Goal: Information Seeking & Learning: Learn about a topic

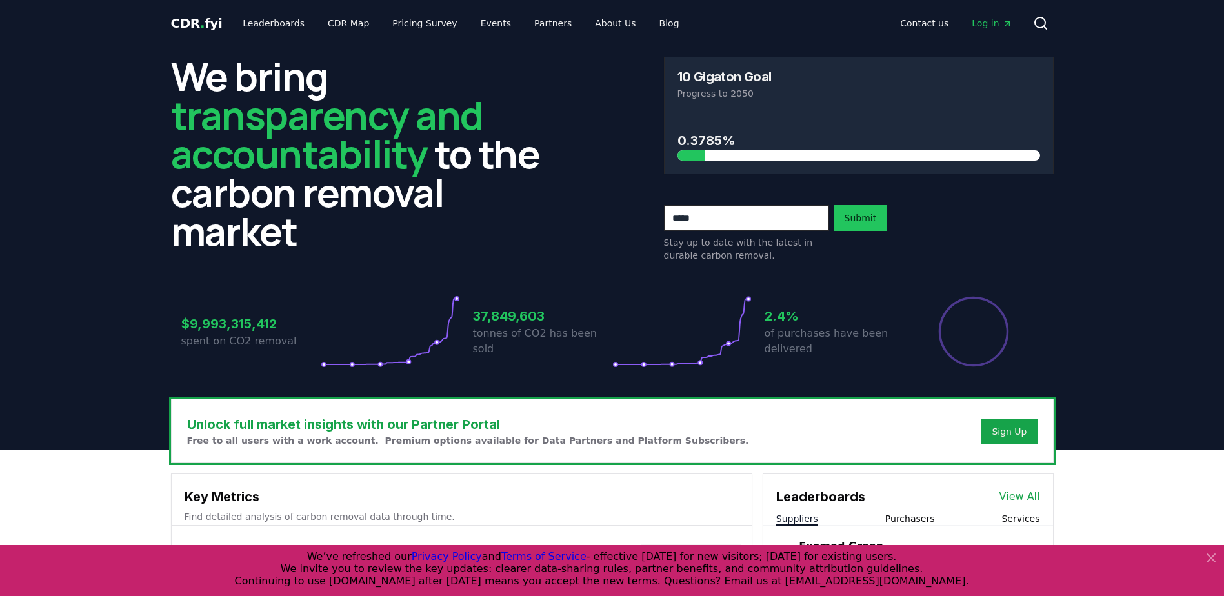
click at [1216, 556] on icon at bounding box center [1211, 557] width 15 height 15
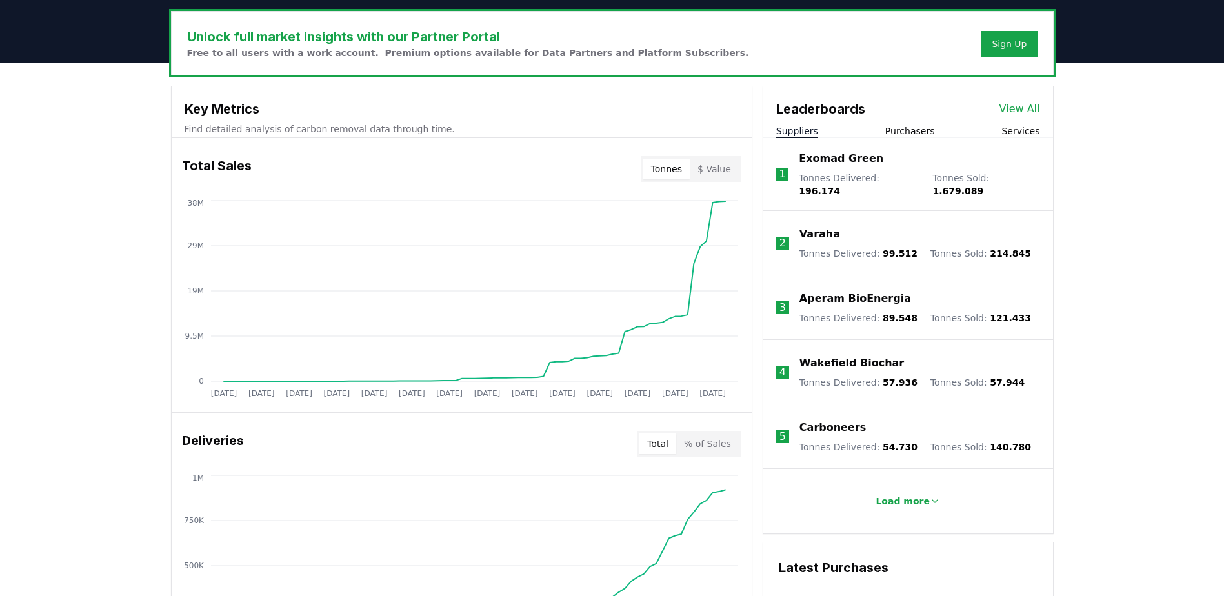
scroll to position [387, 0]
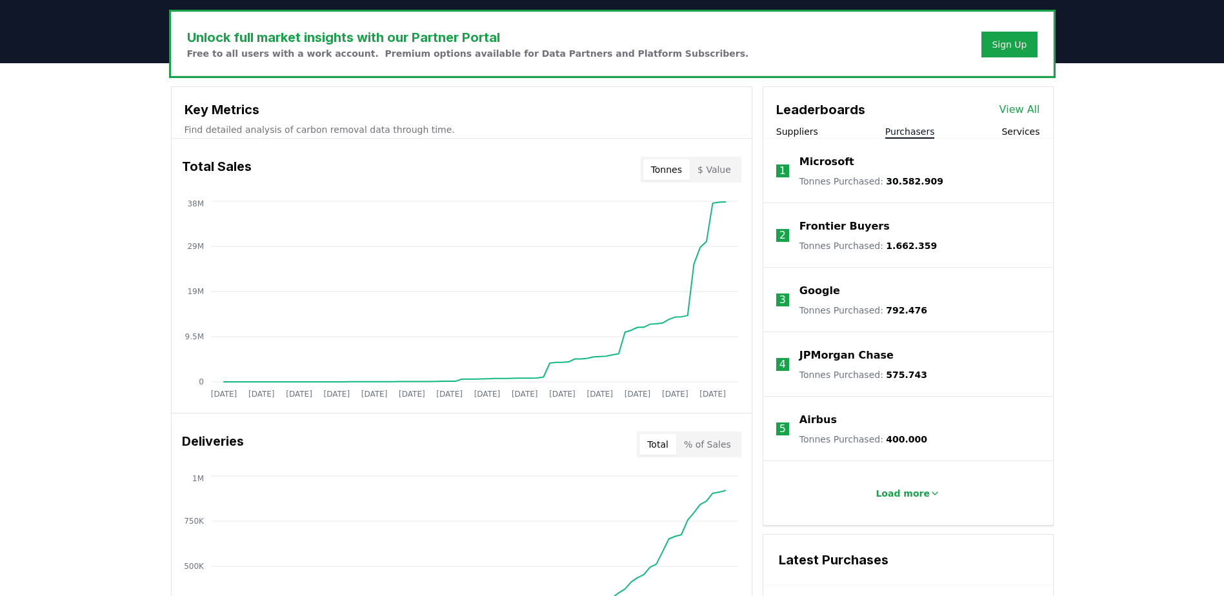
click at [906, 132] on button "Purchasers" at bounding box center [910, 131] width 50 height 13
click at [803, 132] on button "Suppliers" at bounding box center [797, 131] width 42 height 13
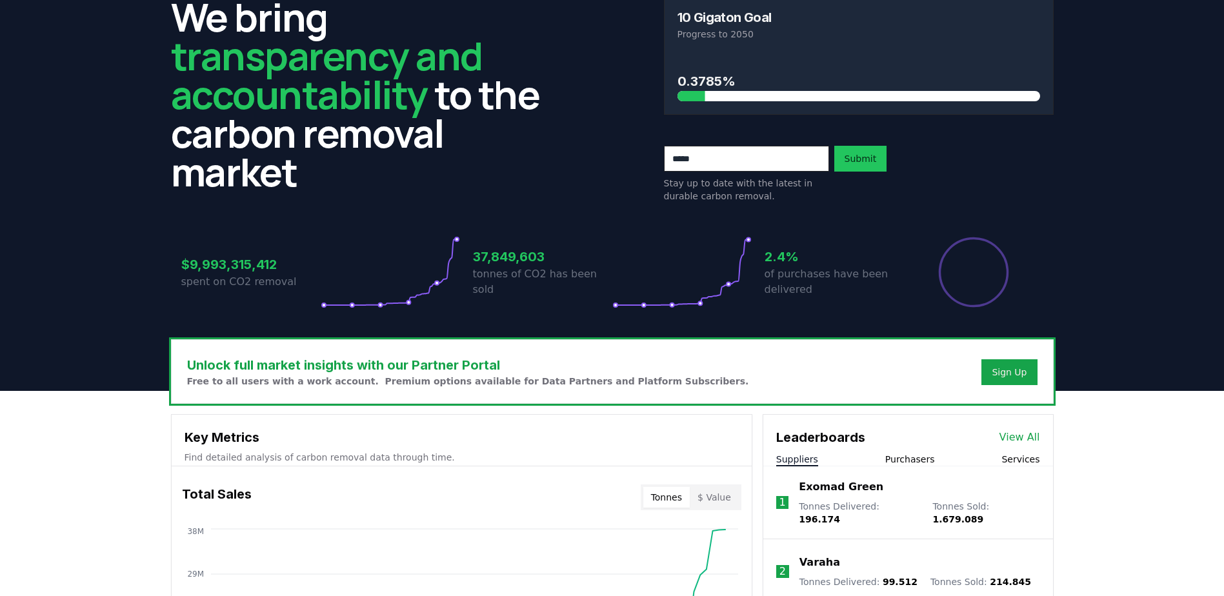
scroll to position [0, 0]
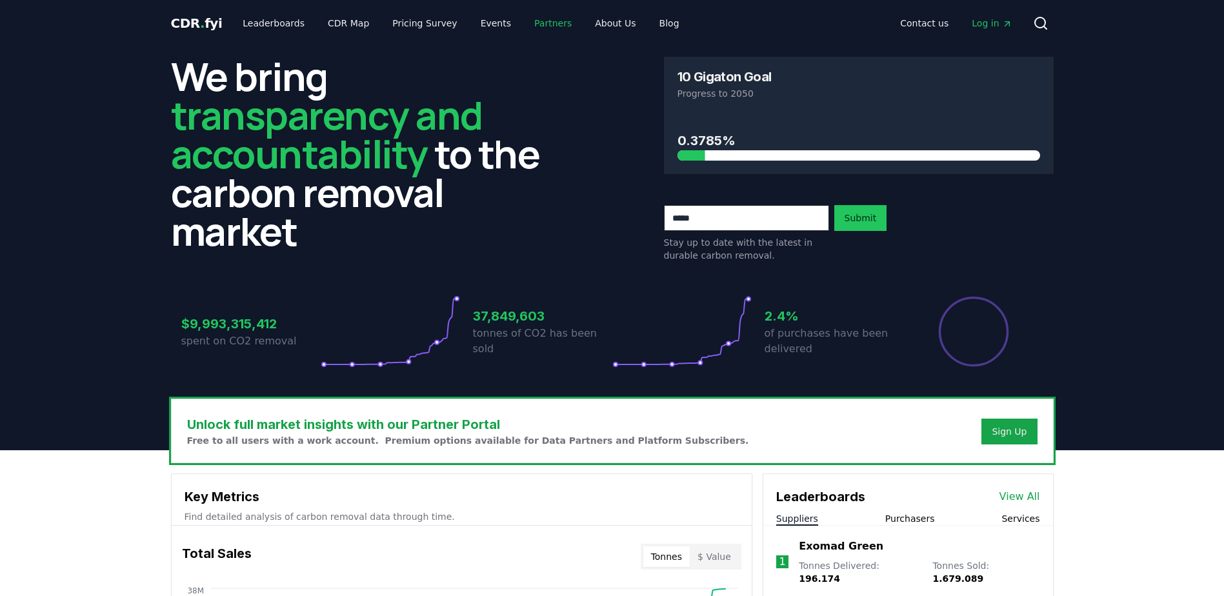
click at [532, 21] on link "Partners" at bounding box center [553, 23] width 58 height 23
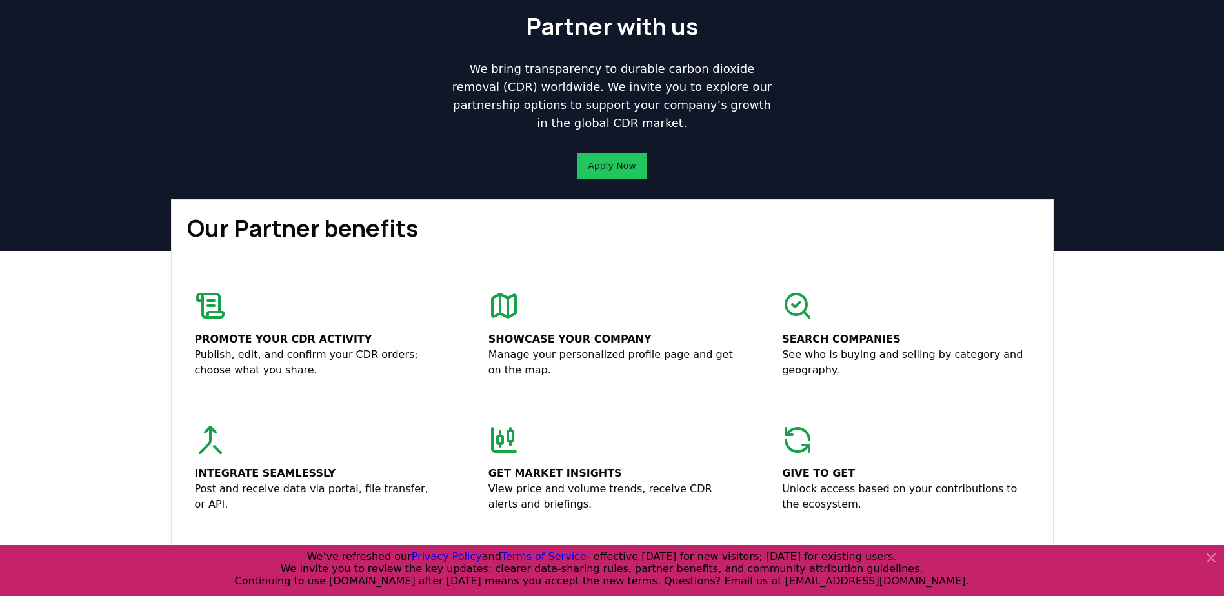
scroll to position [65, 0]
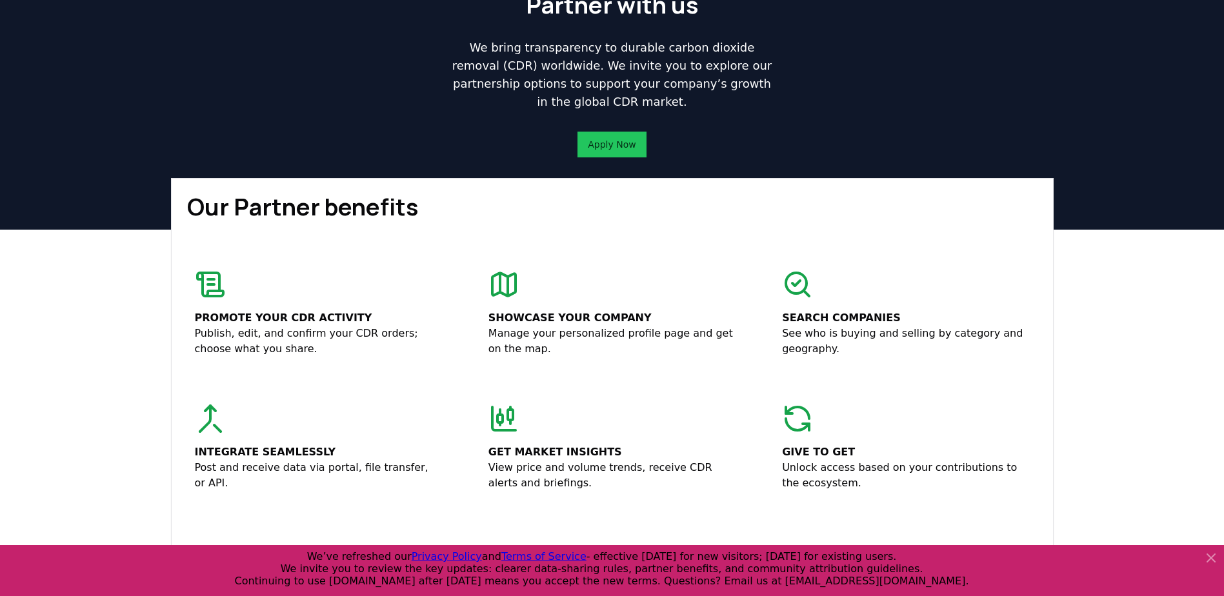
click at [1211, 554] on icon at bounding box center [1211, 557] width 15 height 15
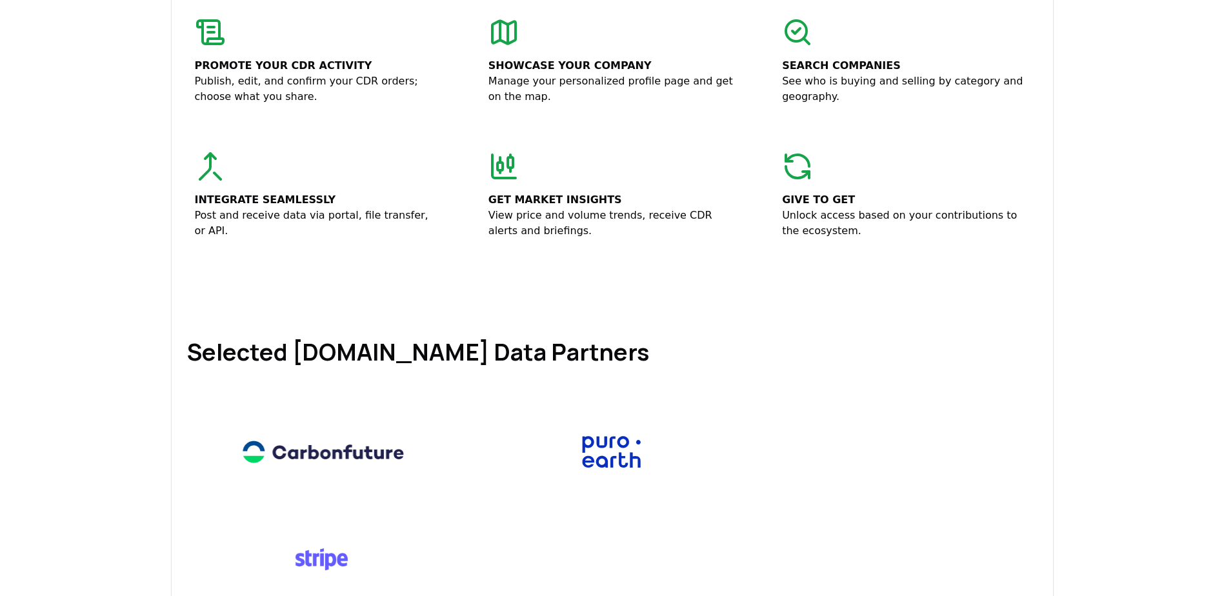
scroll to position [0, 0]
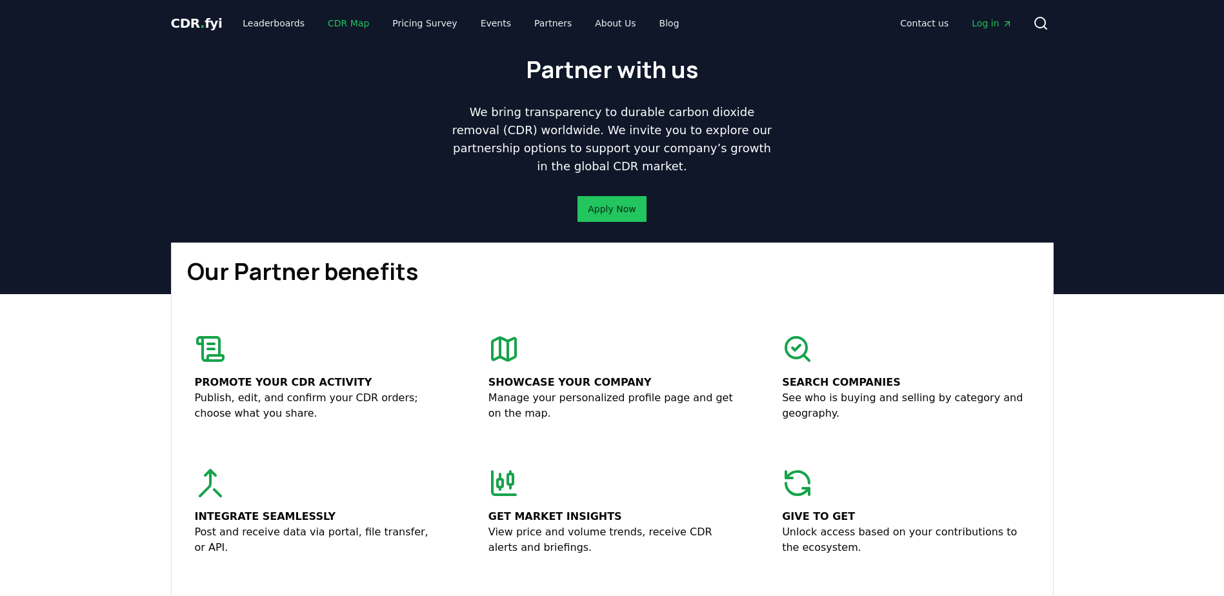
click at [323, 21] on link "CDR Map" at bounding box center [349, 23] width 62 height 23
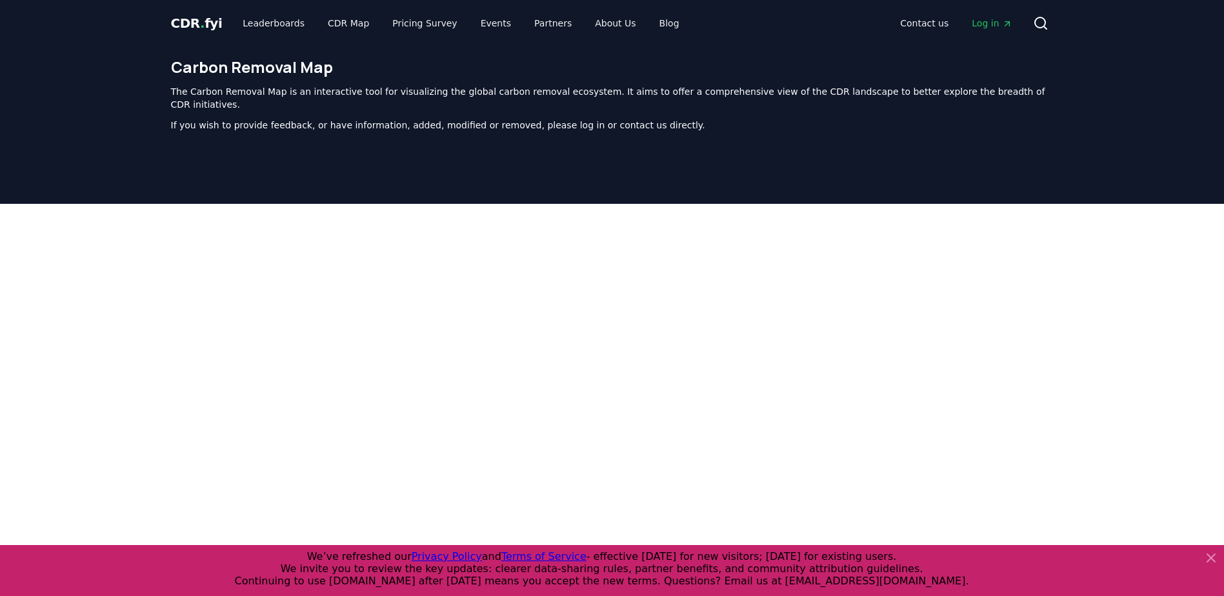
click at [1212, 562] on icon at bounding box center [1211, 557] width 15 height 15
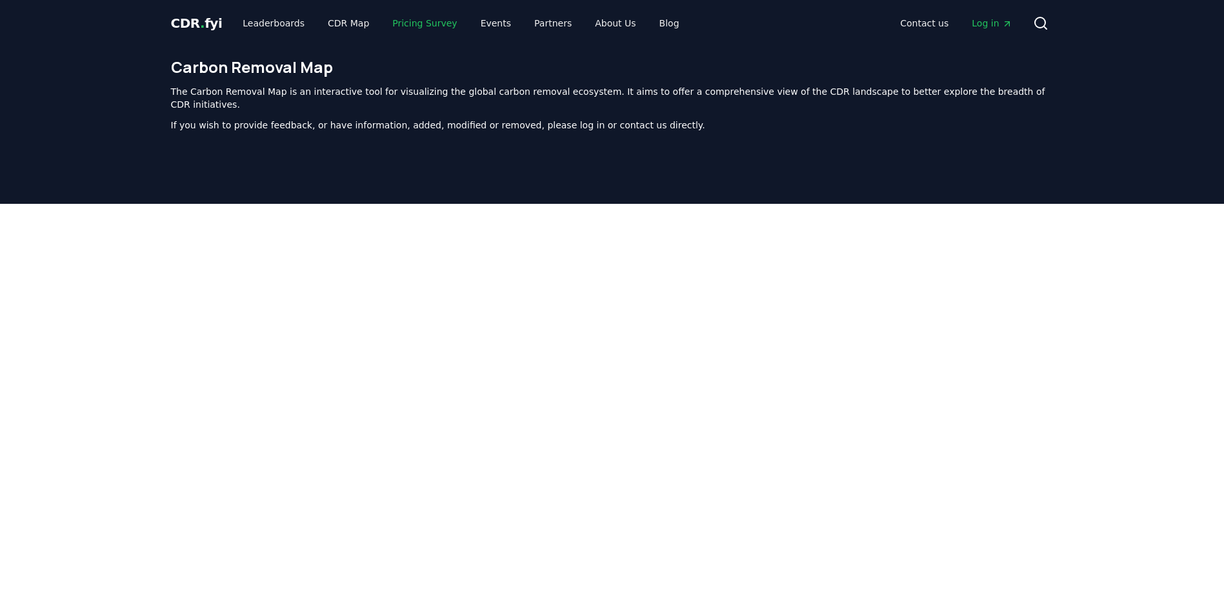
click at [399, 19] on link "Pricing Survey" at bounding box center [424, 23] width 85 height 23
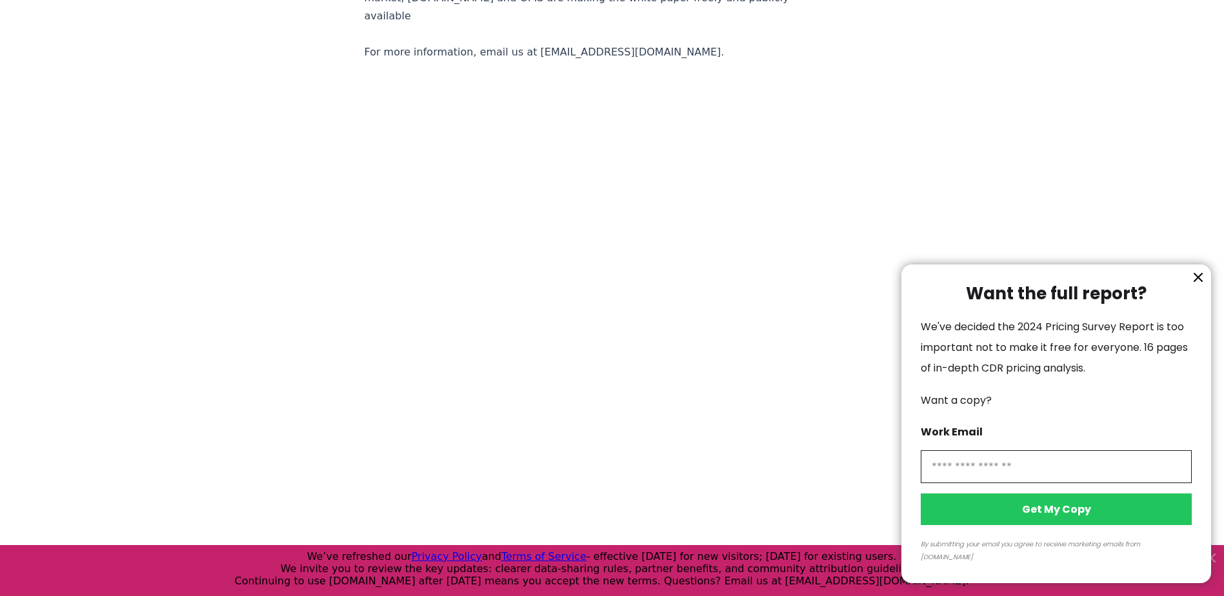
scroll to position [2114, 0]
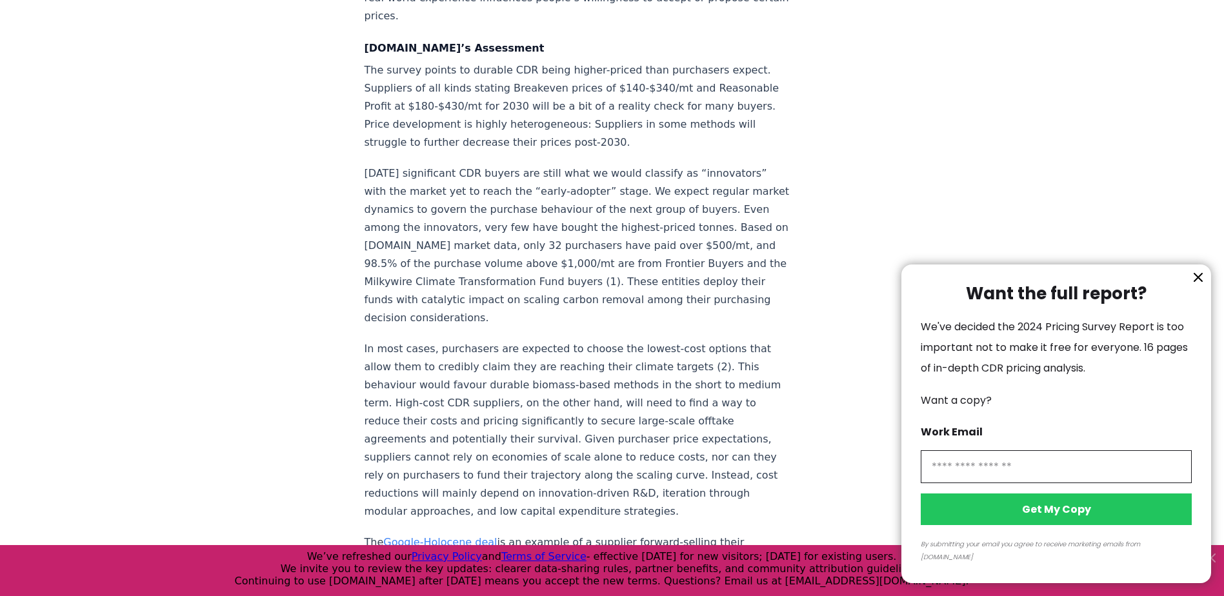
click at [1196, 285] on icon "information" at bounding box center [1198, 277] width 15 height 15
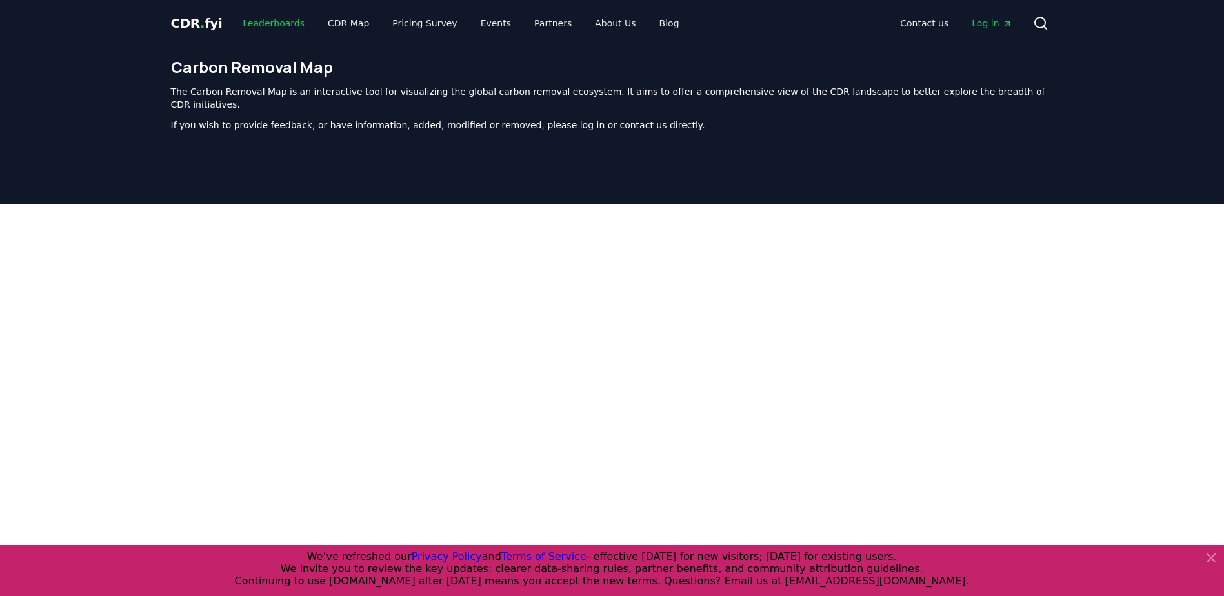
click at [265, 20] on link "Leaderboards" at bounding box center [273, 23] width 83 height 23
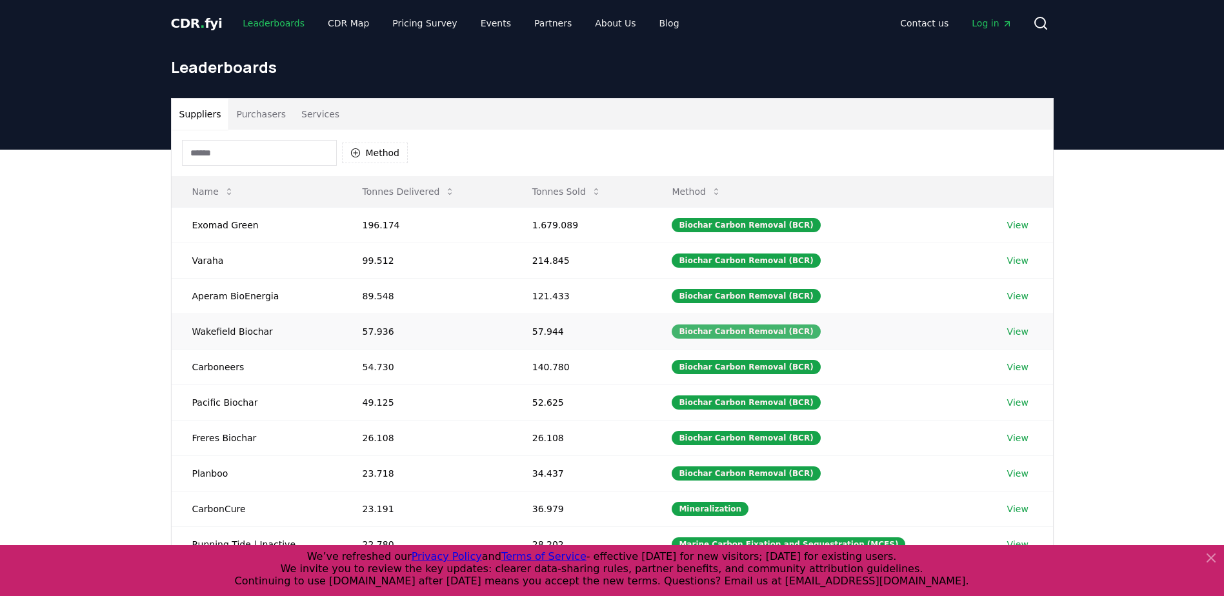
scroll to position [65, 0]
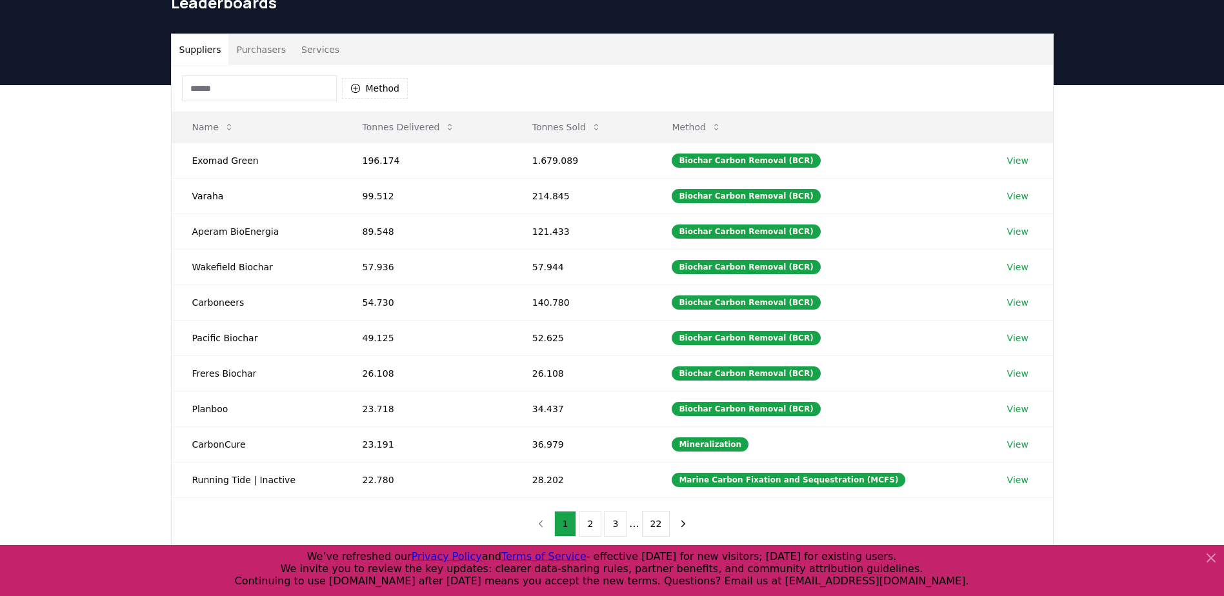
click at [1206, 557] on icon at bounding box center [1211, 557] width 15 height 15
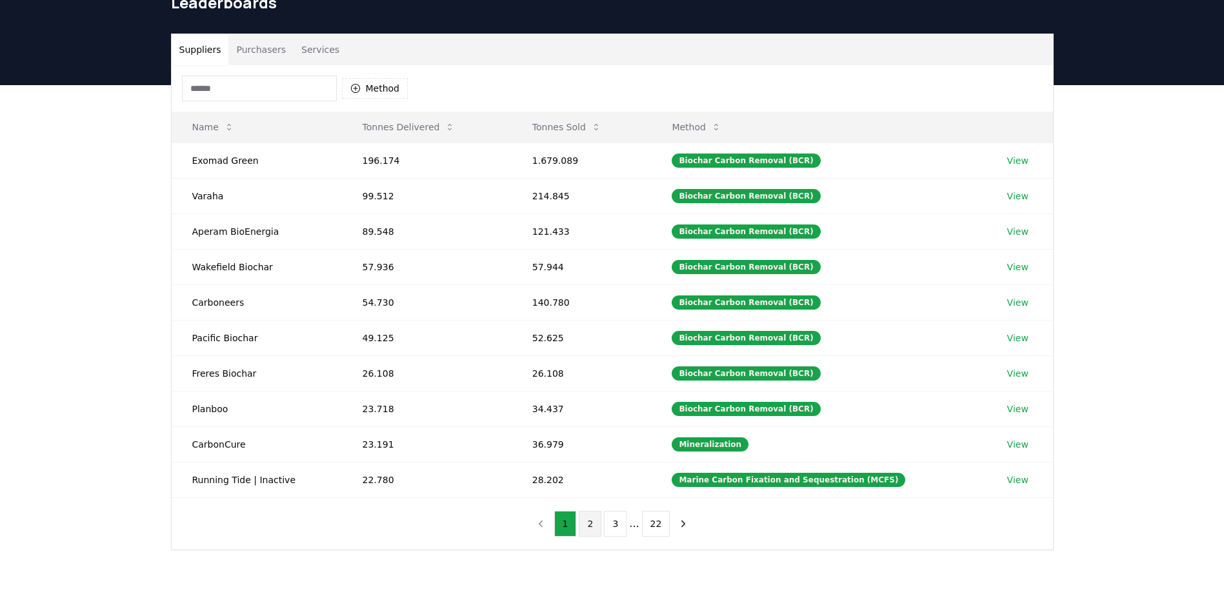
click at [584, 520] on button "2" at bounding box center [590, 524] width 23 height 26
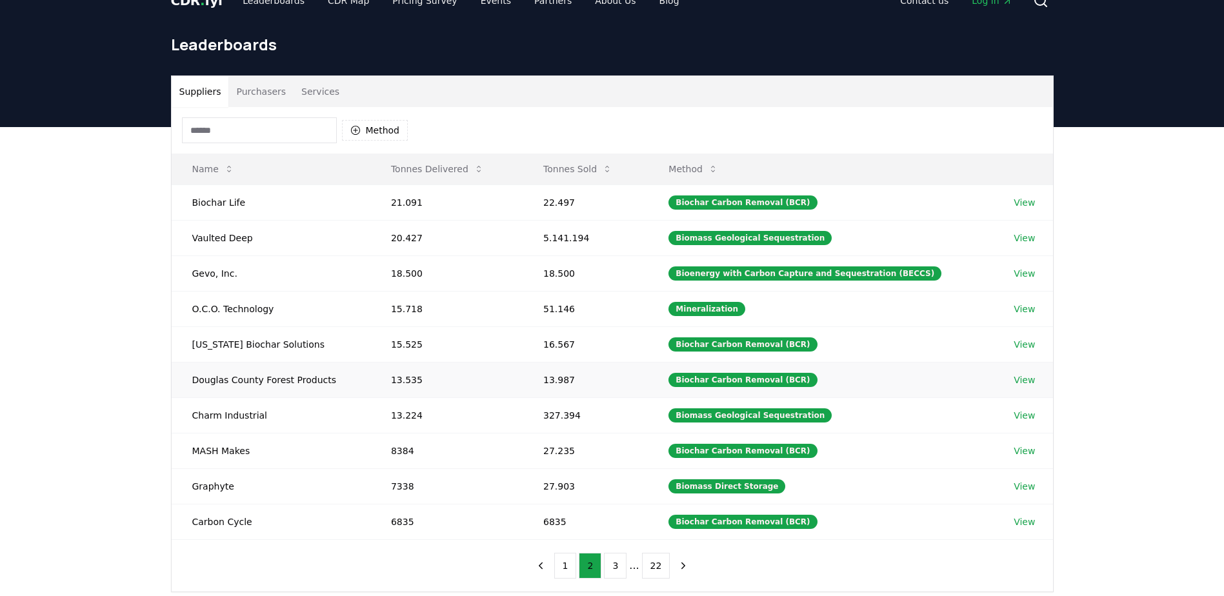
scroll to position [0, 0]
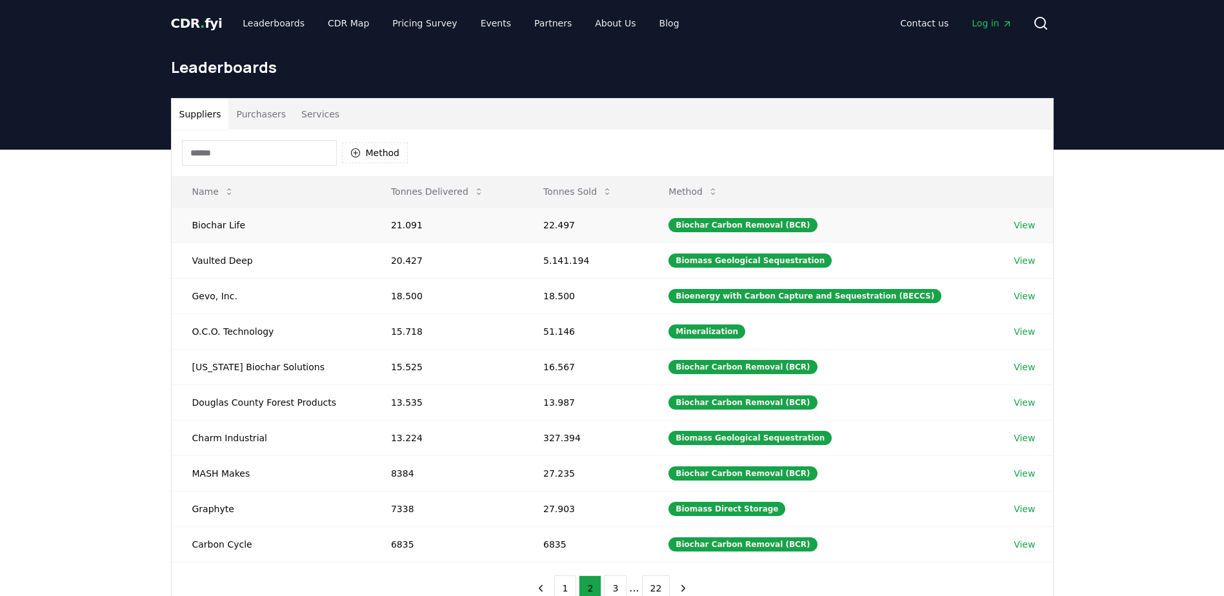
click at [1023, 225] on link "View" at bounding box center [1024, 225] width 21 height 13
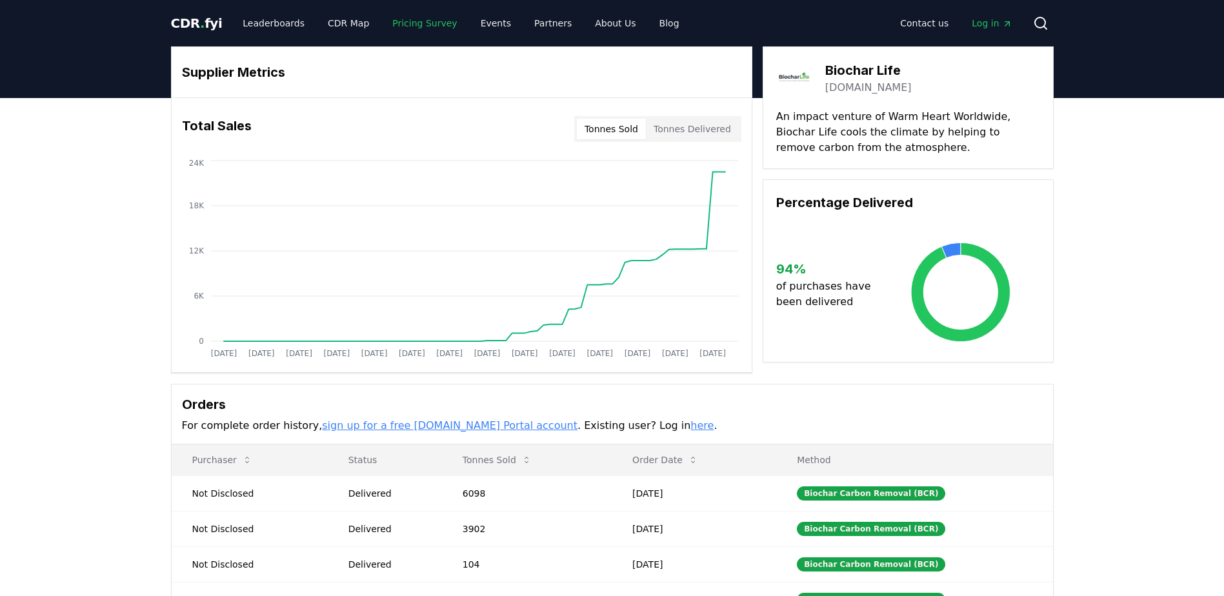
click at [401, 26] on link "Pricing Survey" at bounding box center [424, 23] width 85 height 23
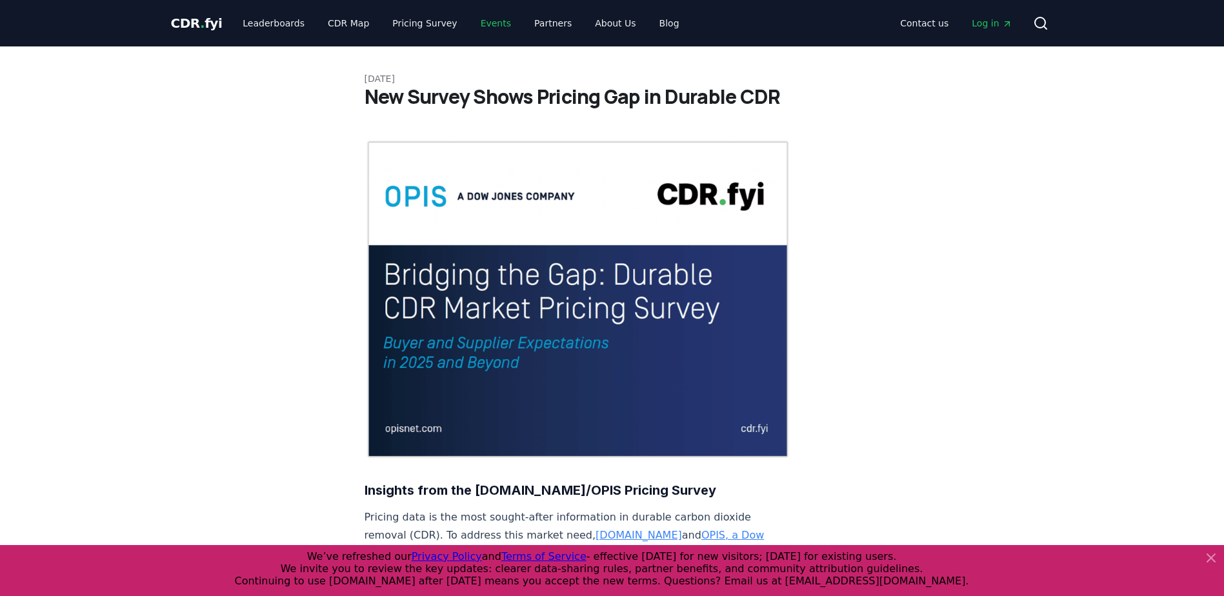
click at [481, 25] on link "Events" at bounding box center [495, 23] width 51 height 23
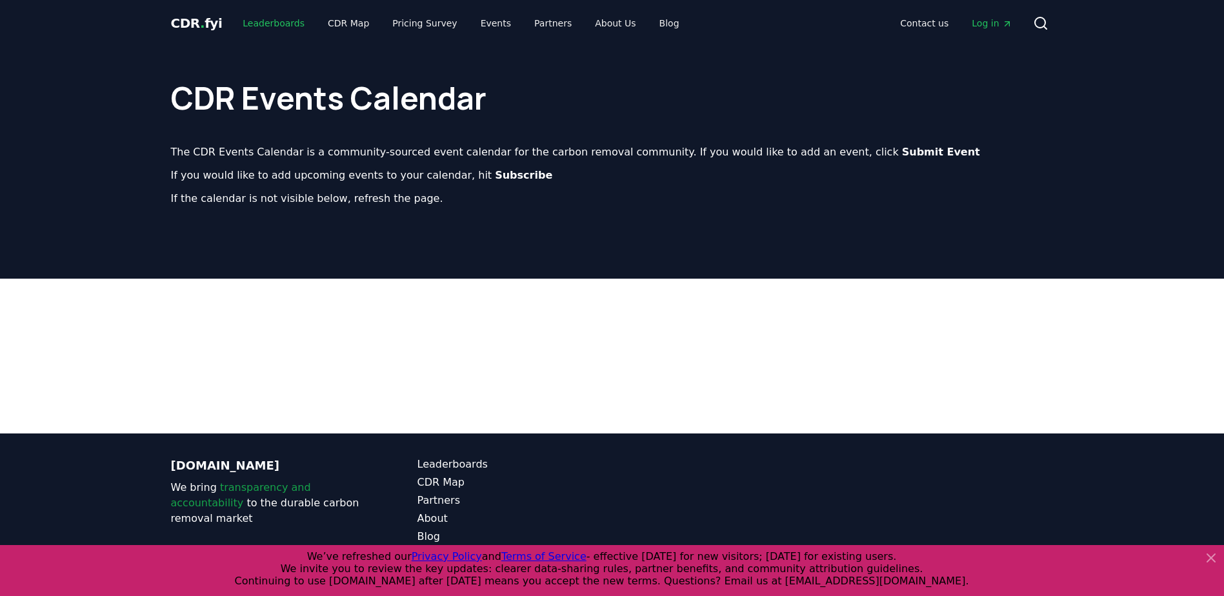
click at [274, 21] on link "Leaderboards" at bounding box center [273, 23] width 83 height 23
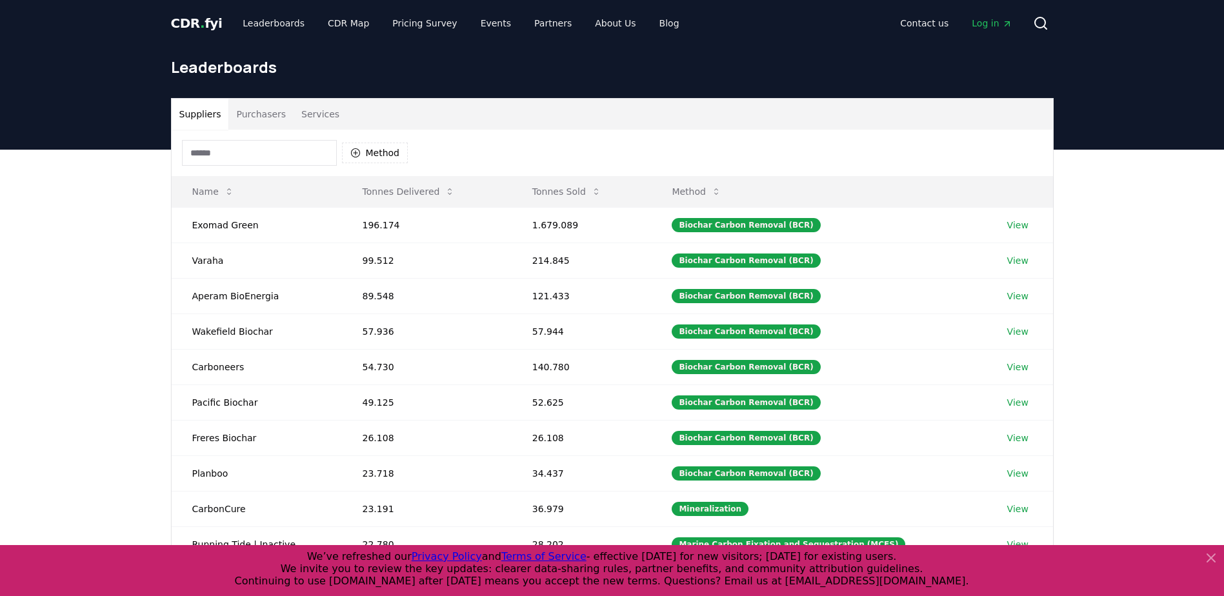
click at [281, 159] on input at bounding box center [259, 153] width 155 height 26
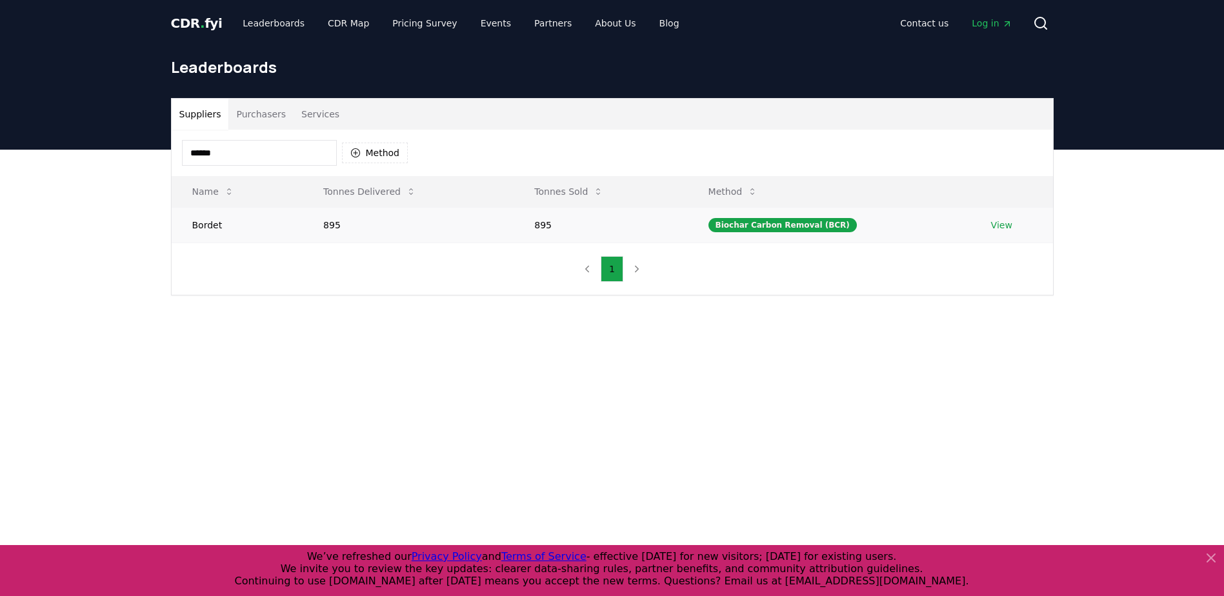
type input "******"
click at [1003, 223] on link "View" at bounding box center [1001, 225] width 21 height 13
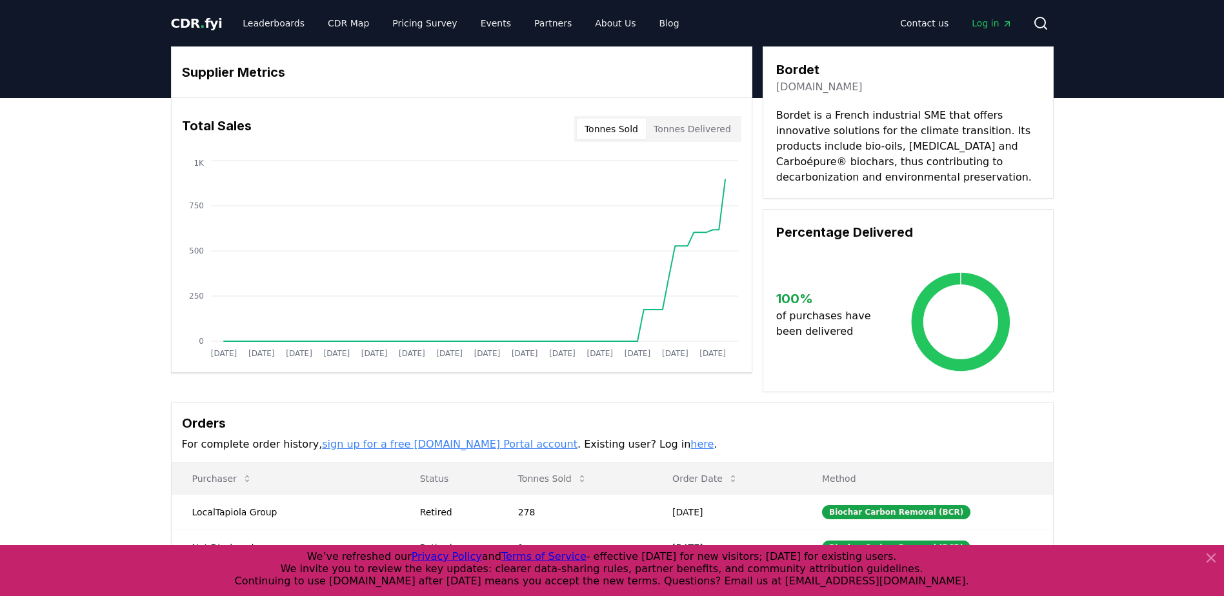
click at [1206, 559] on icon at bounding box center [1211, 557] width 15 height 15
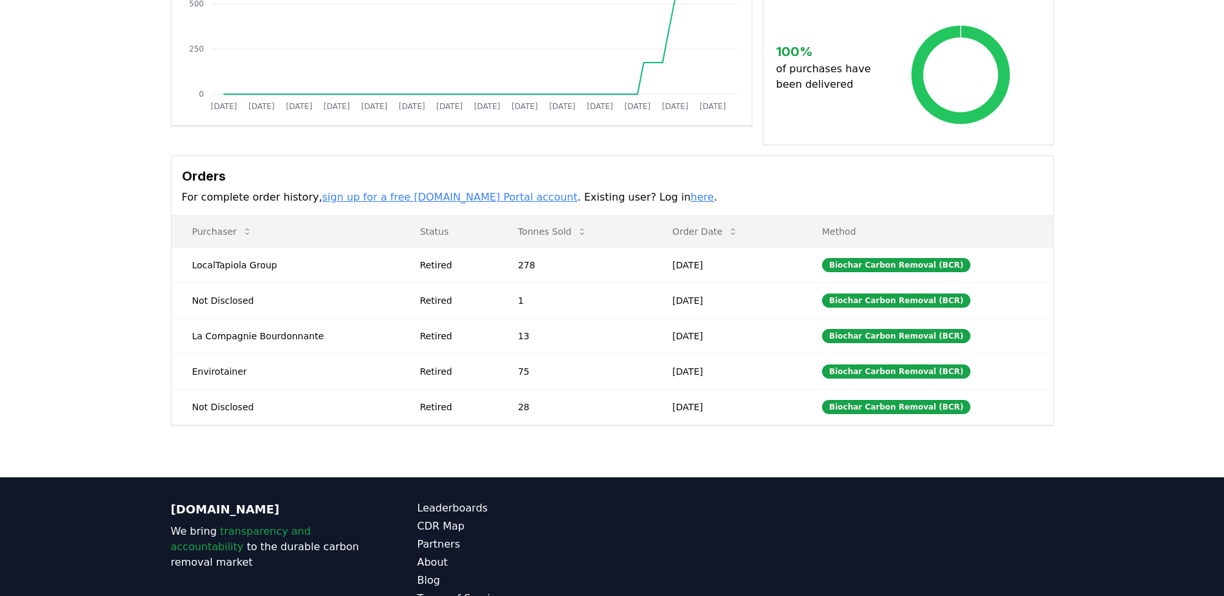
scroll to position [258, 0]
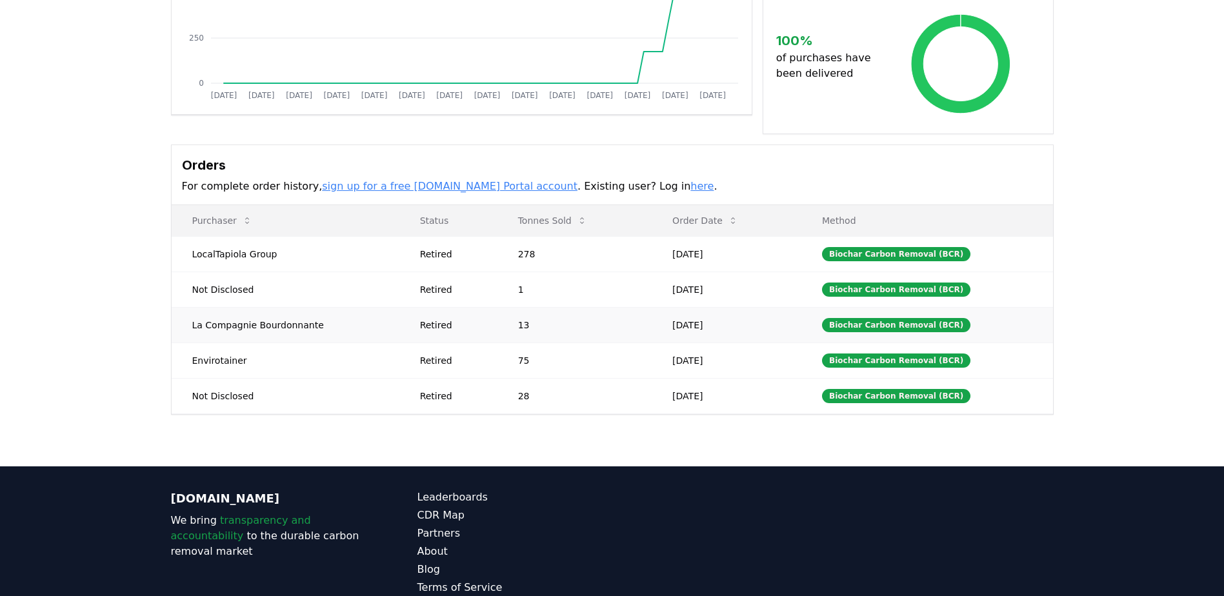
click at [303, 325] on td "La Compagnie Bourdonnante" at bounding box center [286, 324] width 228 height 35
drag, startPoint x: 309, startPoint y: 325, endPoint x: 201, endPoint y: 338, distance: 108.6
click at [201, 338] on td "La Compagnie Bourdonnante" at bounding box center [286, 324] width 228 height 35
click at [203, 336] on td "La Compagnie Bourdonnante" at bounding box center [286, 324] width 228 height 35
drag, startPoint x: 192, startPoint y: 324, endPoint x: 325, endPoint y: 329, distance: 133.0
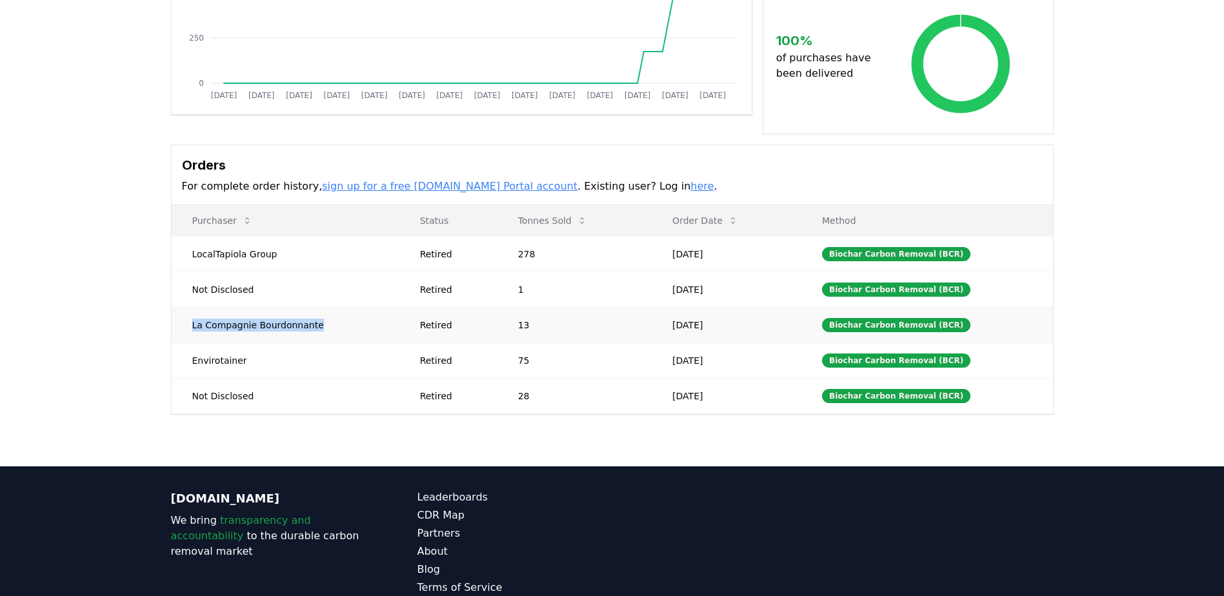
click at [325, 329] on td "La Compagnie Bourdonnante" at bounding box center [286, 324] width 228 height 35
copy td "La Compagnie Bourdonnante"
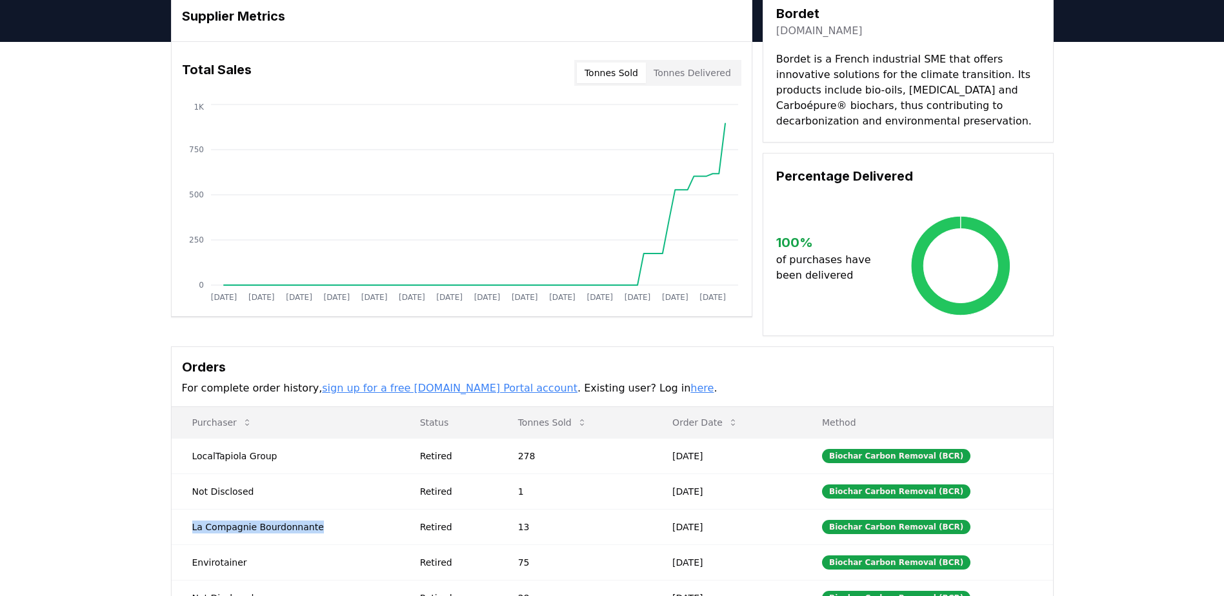
scroll to position [0, 0]
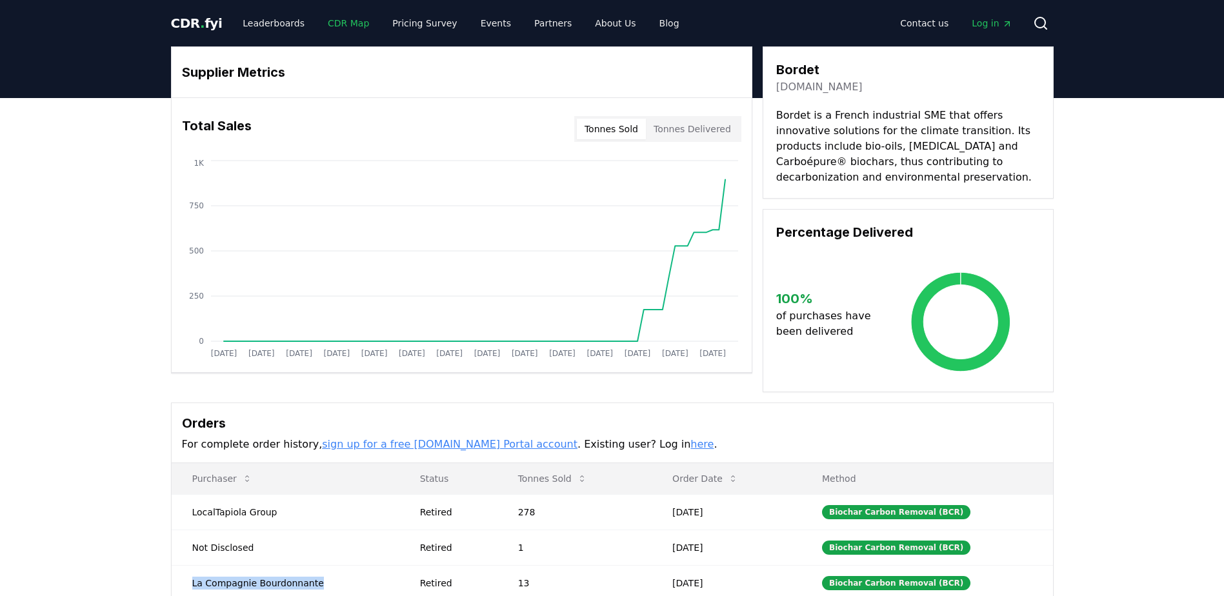
click at [327, 18] on link "CDR Map" at bounding box center [349, 23] width 62 height 23
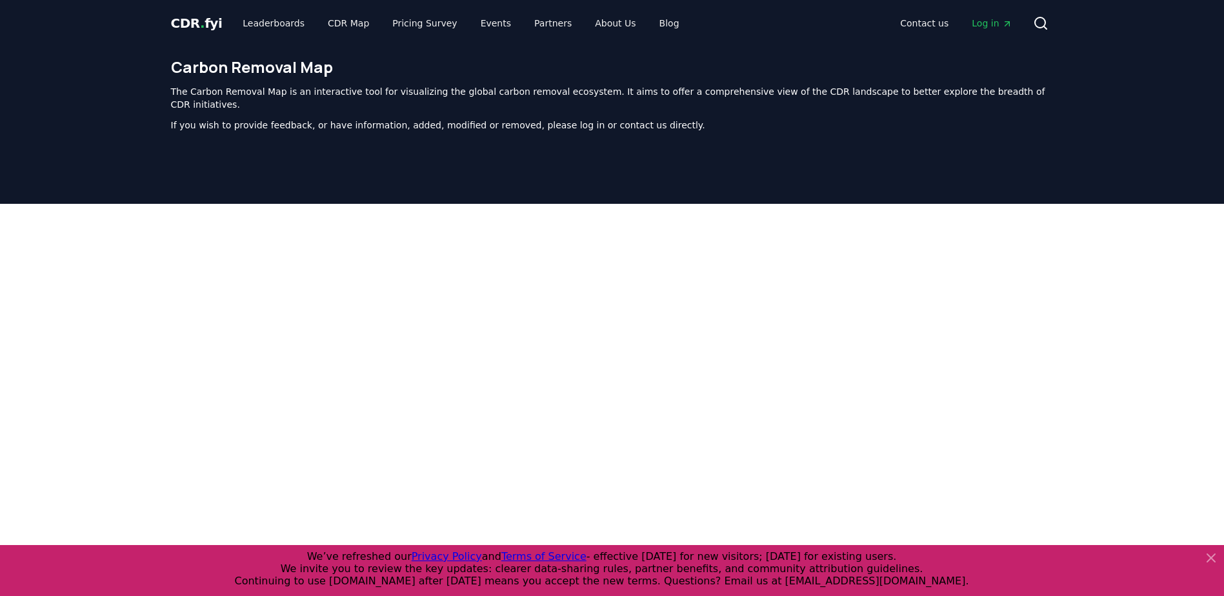
scroll to position [398, 0]
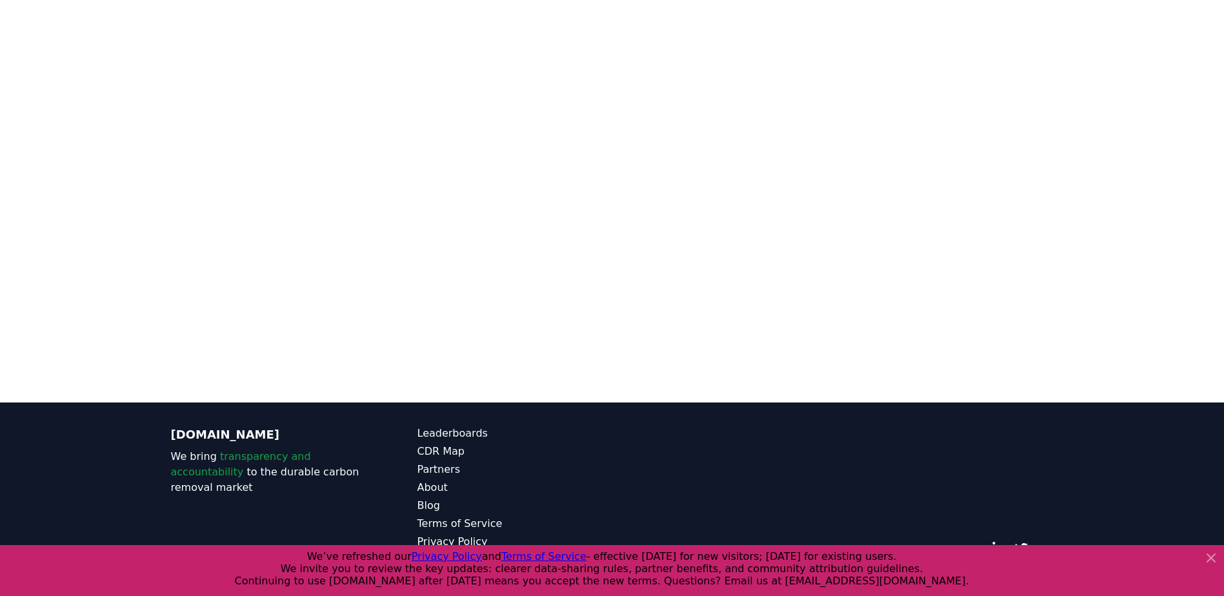
click at [1209, 558] on icon at bounding box center [1211, 557] width 15 height 15
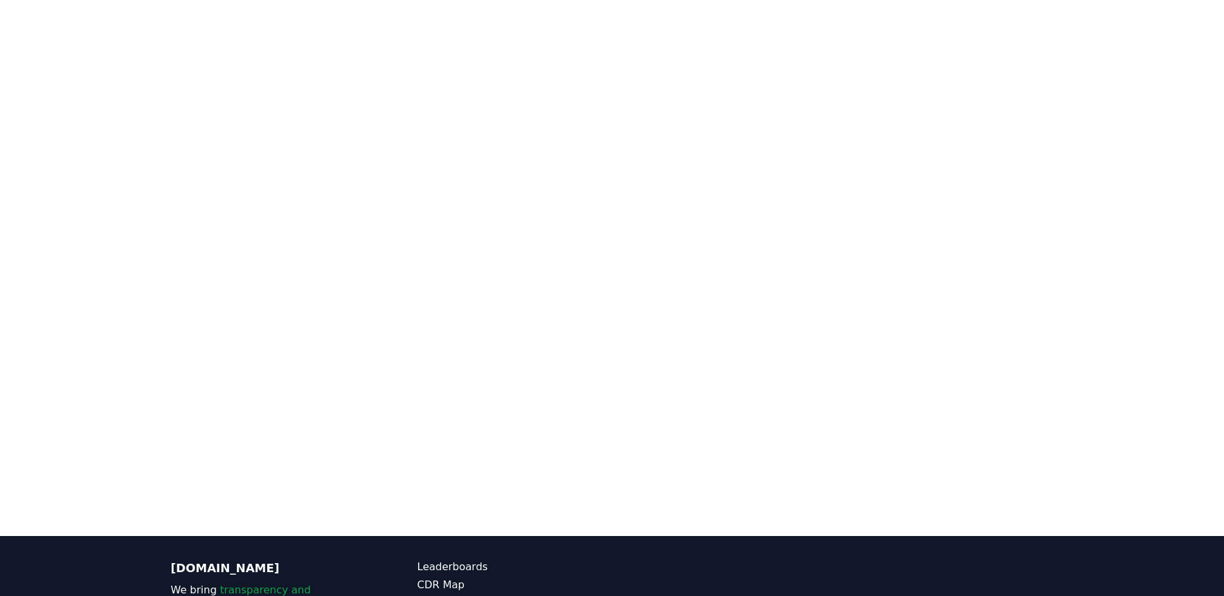
scroll to position [139, 0]
